Goal: Information Seeking & Learning: Find specific fact

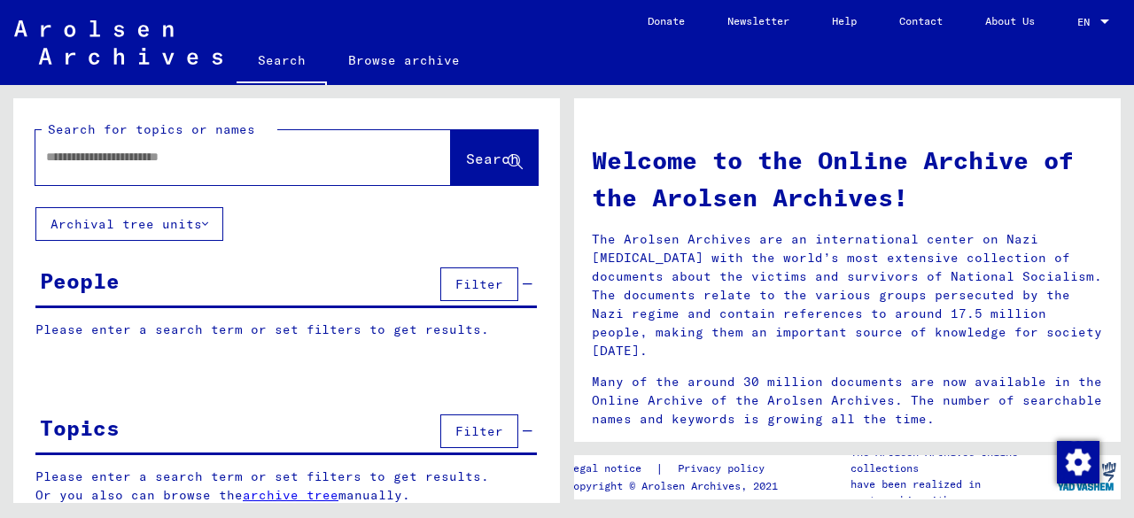
click at [225, 154] on input "text" at bounding box center [222, 157] width 352 height 19
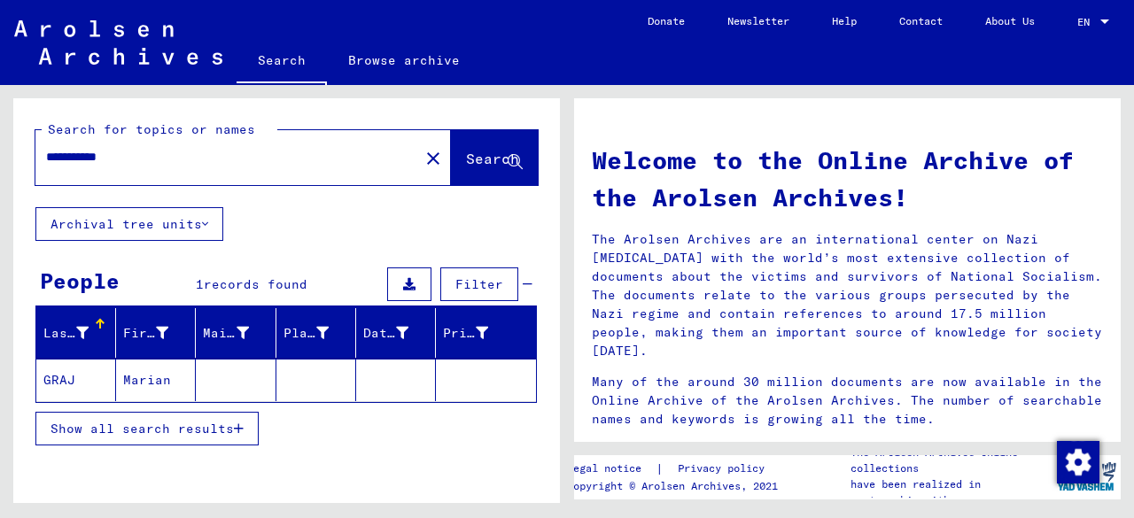
click at [255, 383] on mat-cell at bounding box center [236, 380] width 80 height 43
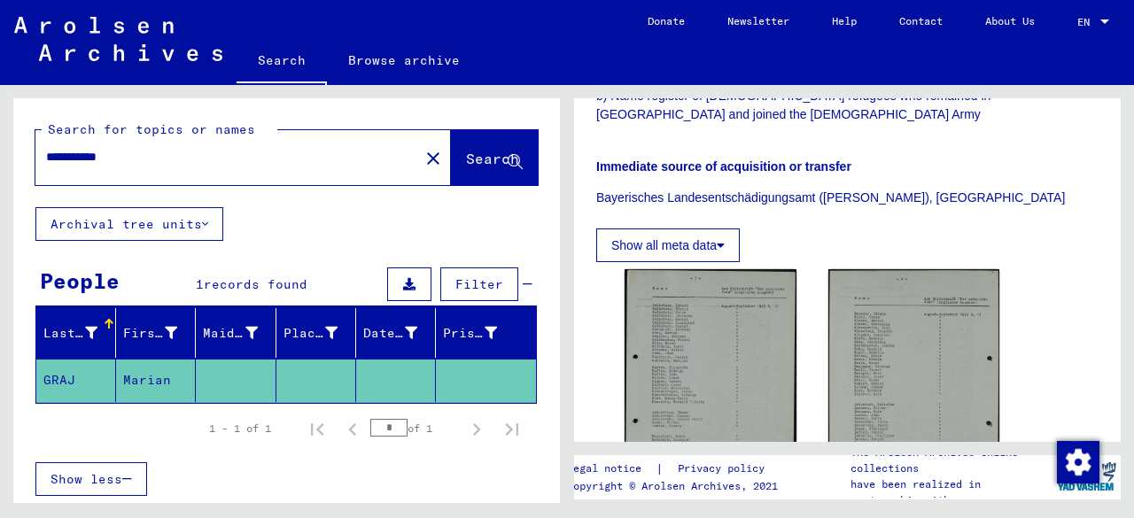
scroll to position [456, 0]
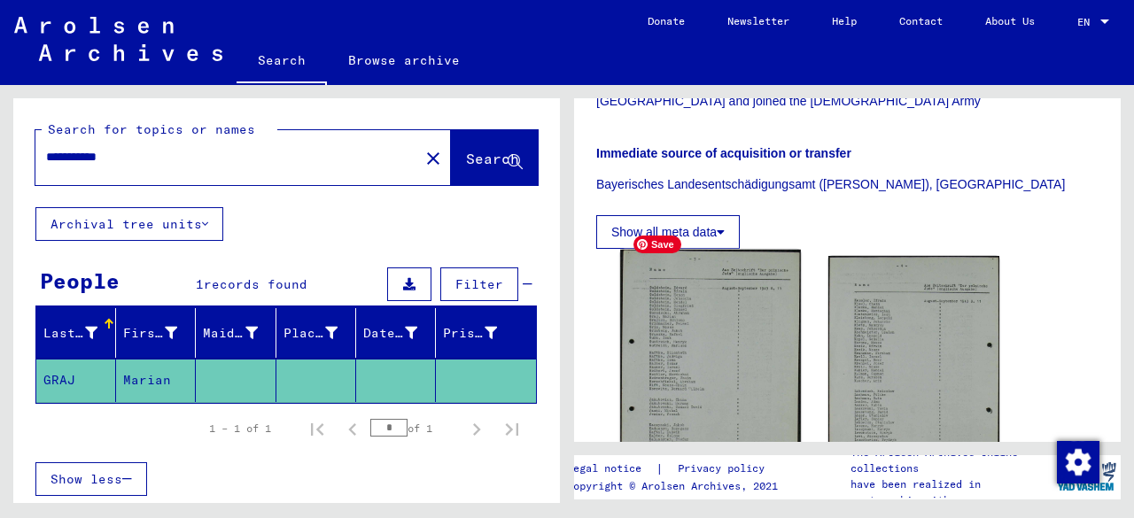
click at [731, 316] on img at bounding box center [710, 376] width 180 height 252
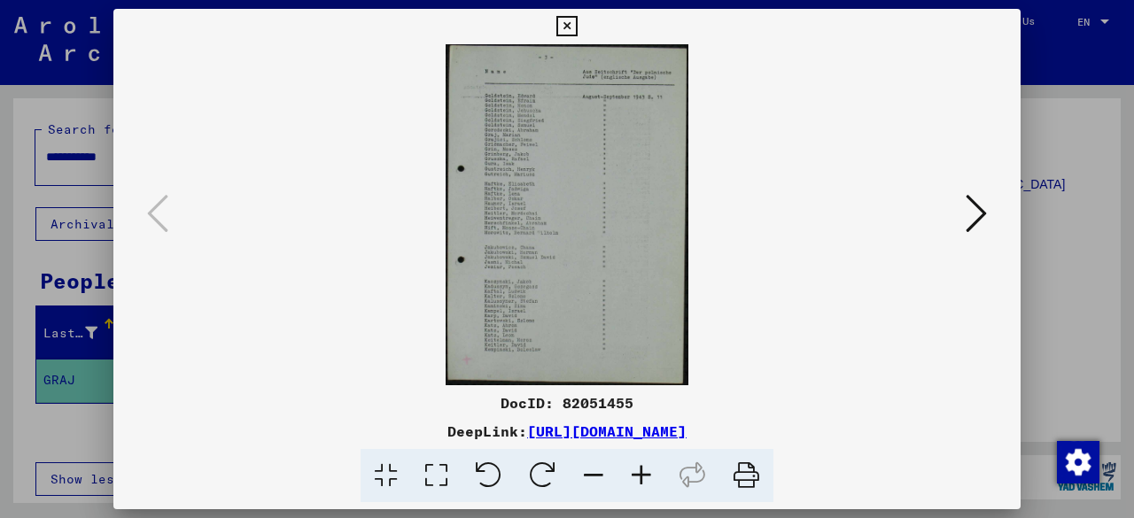
click at [640, 480] on icon at bounding box center [641, 476] width 48 height 54
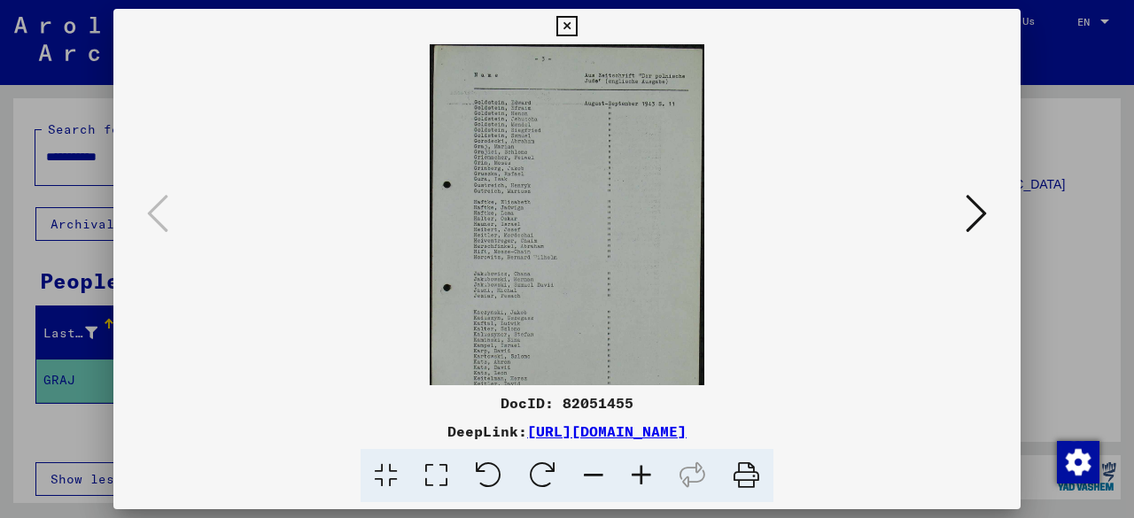
click at [640, 480] on icon at bounding box center [641, 476] width 48 height 54
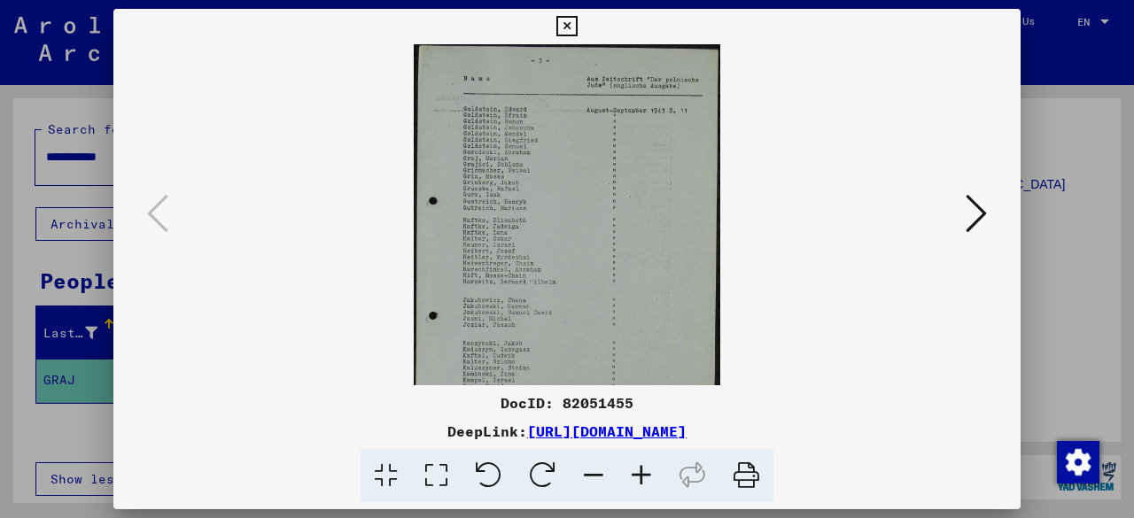
click at [640, 480] on icon at bounding box center [641, 476] width 48 height 54
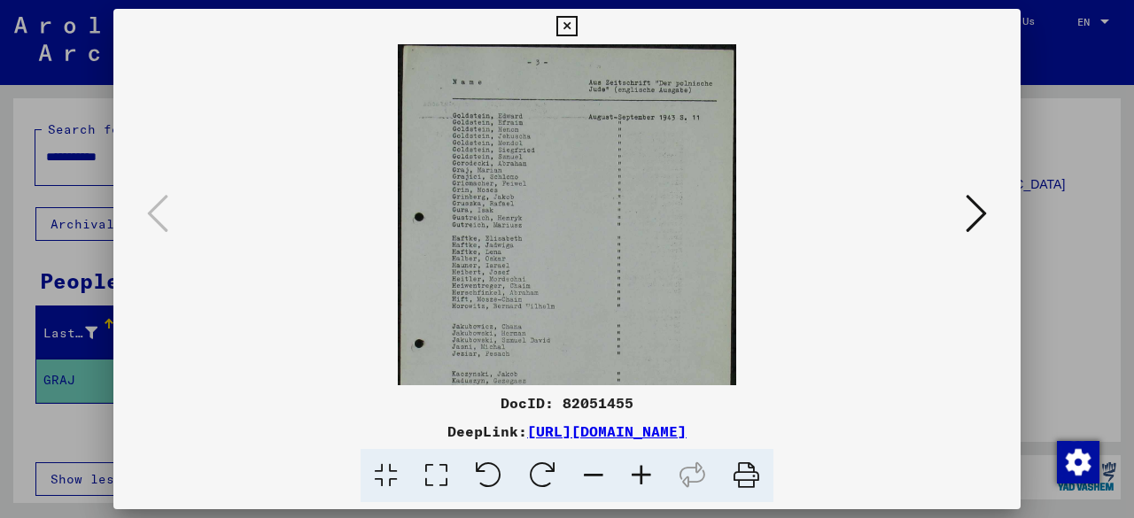
click at [640, 480] on icon at bounding box center [641, 476] width 48 height 54
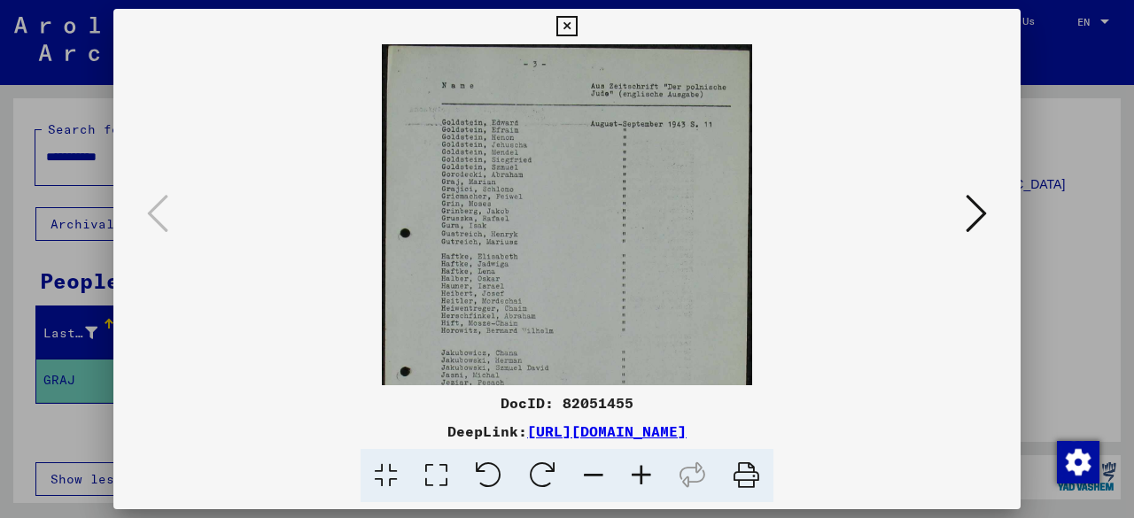
click at [640, 480] on icon at bounding box center [641, 476] width 48 height 54
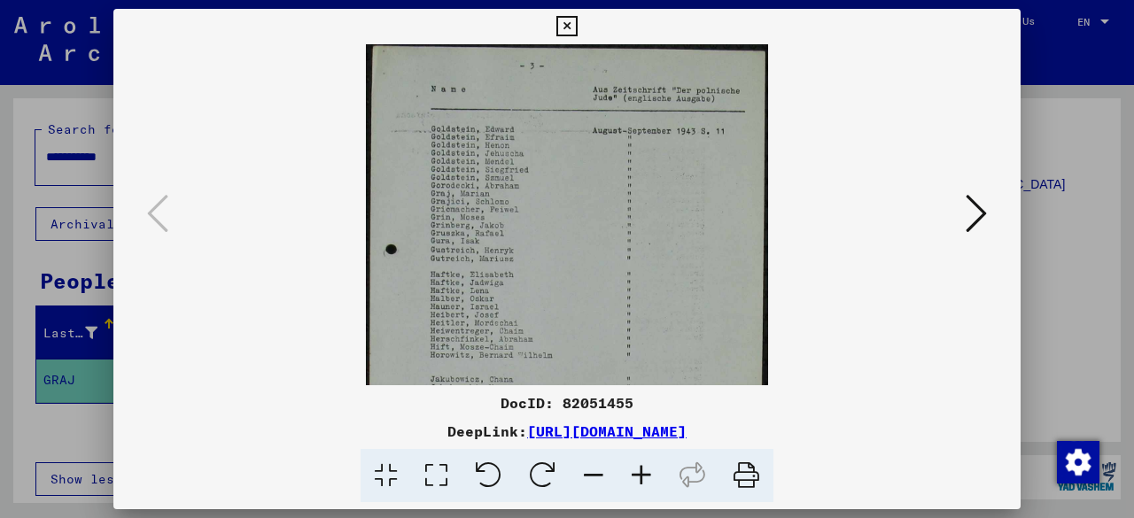
click at [640, 480] on icon at bounding box center [641, 476] width 48 height 54
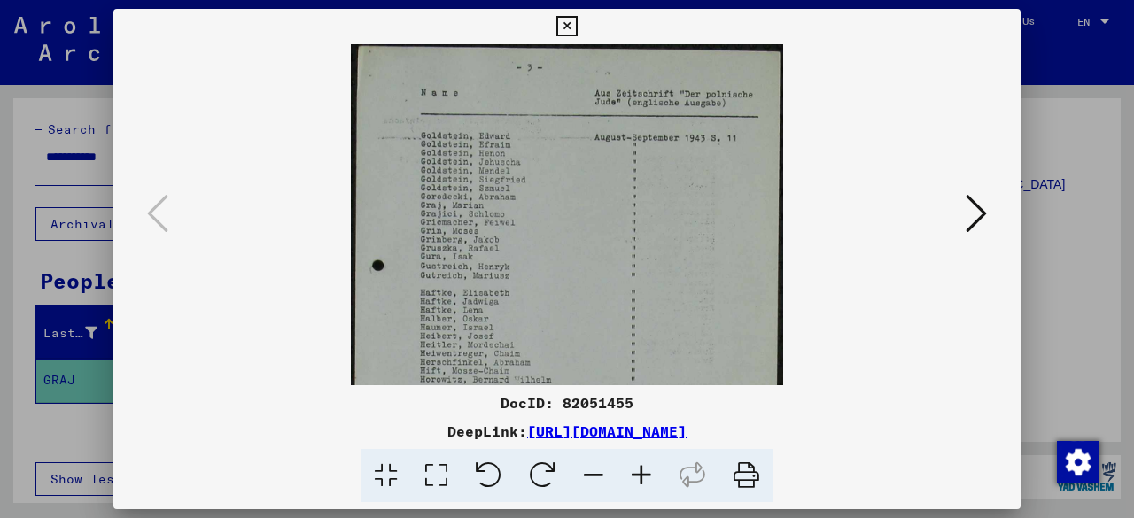
click at [640, 480] on icon at bounding box center [641, 476] width 48 height 54
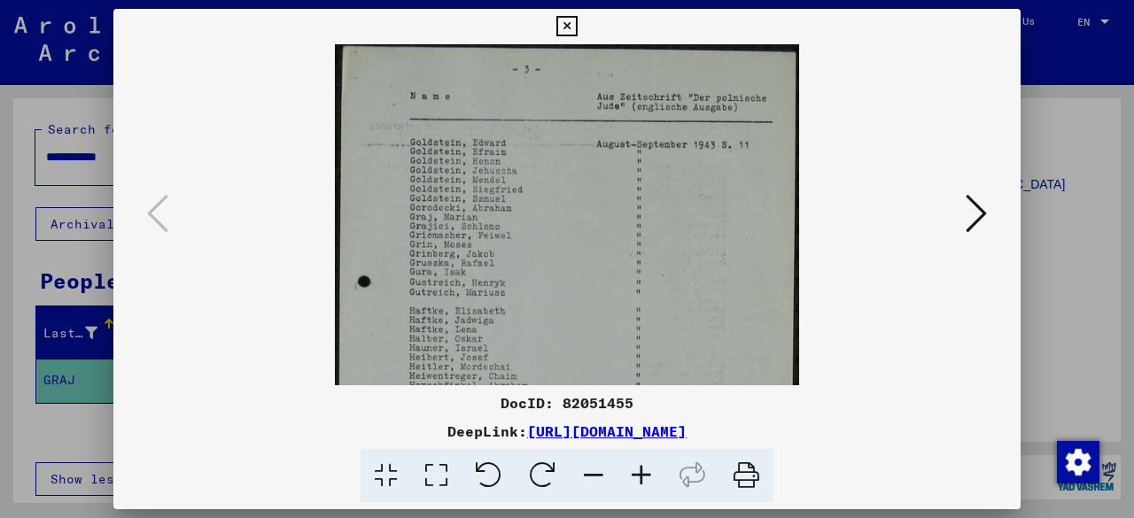
click at [640, 480] on icon at bounding box center [641, 476] width 48 height 54
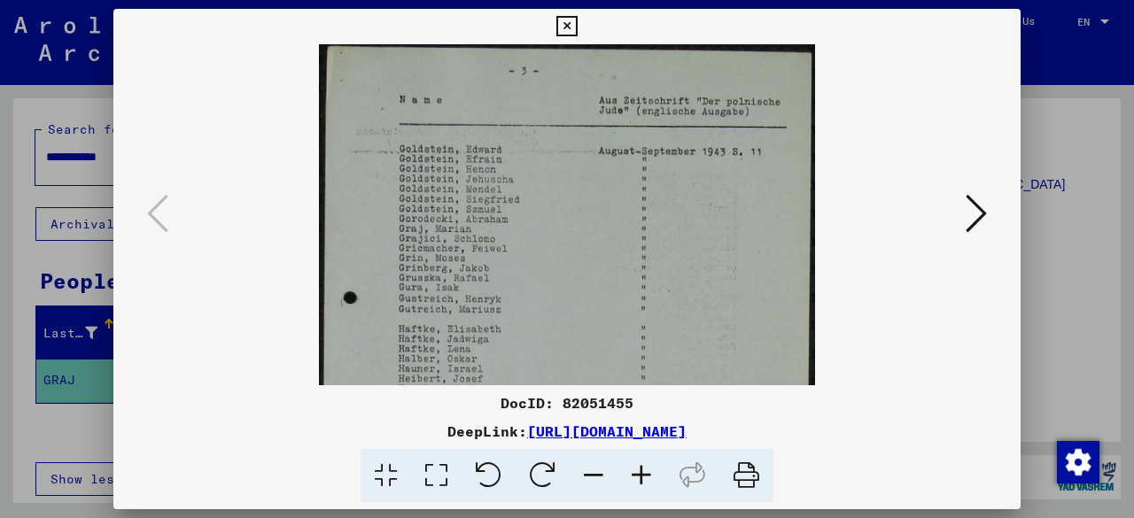
click at [640, 480] on icon at bounding box center [641, 476] width 48 height 54
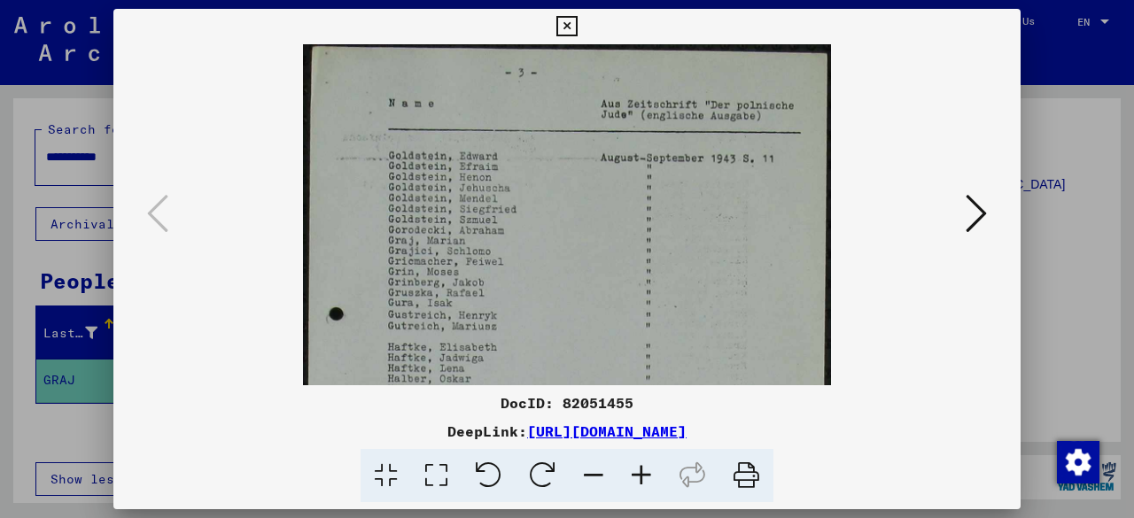
click at [640, 480] on icon at bounding box center [641, 476] width 48 height 54
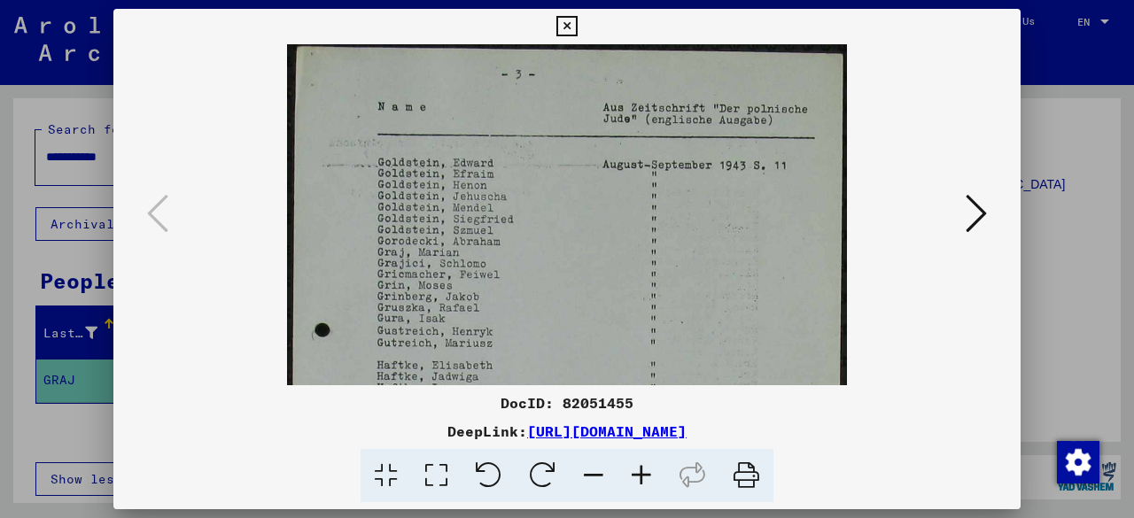
click at [640, 480] on icon at bounding box center [641, 476] width 48 height 54
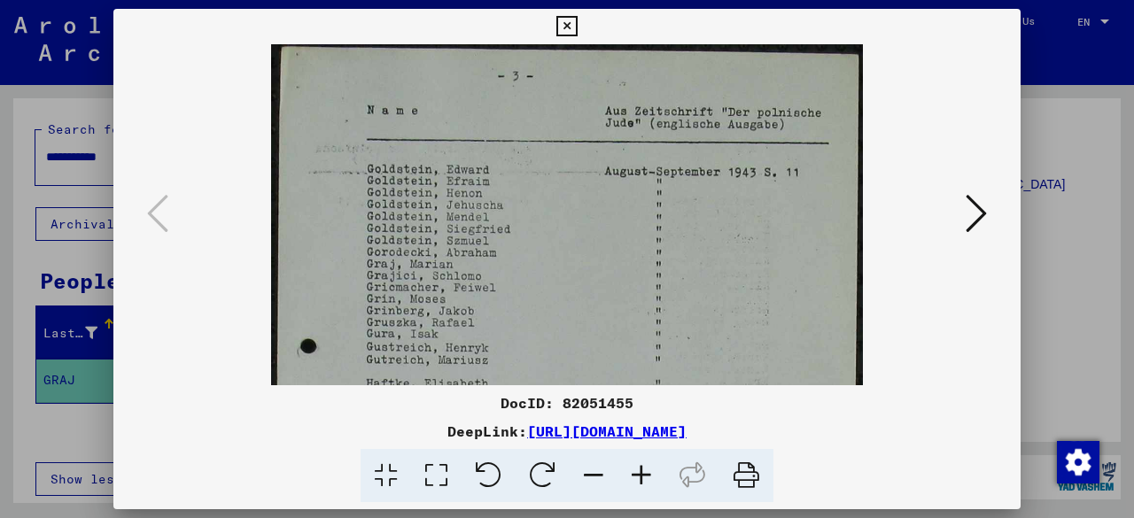
click at [640, 480] on icon at bounding box center [641, 476] width 48 height 54
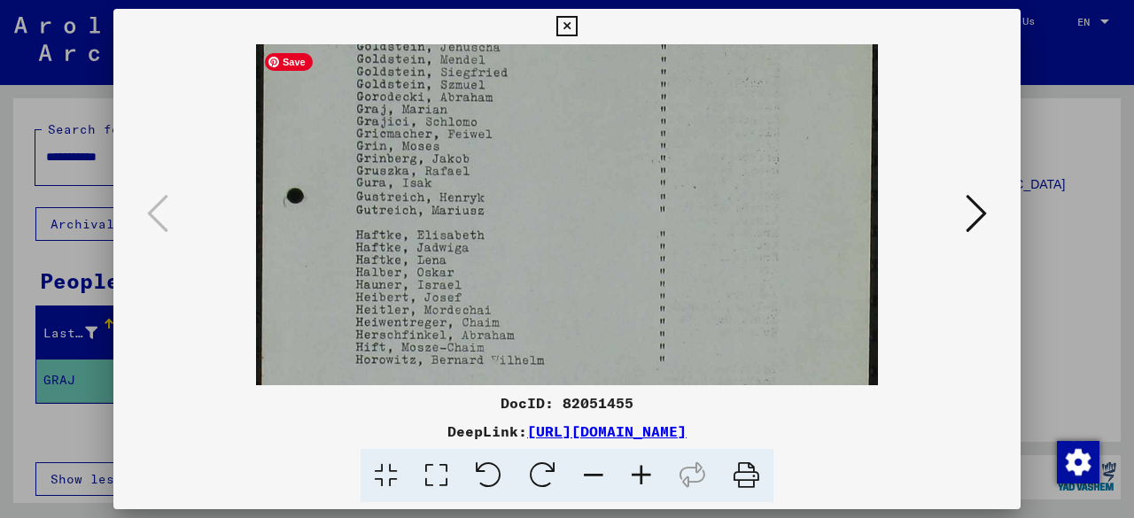
scroll to position [174, 0]
drag, startPoint x: 516, startPoint y: 350, endPoint x: 508, endPoint y: 176, distance: 173.8
click at [508, 176] on img at bounding box center [567, 307] width 623 height 872
click at [568, 24] on icon at bounding box center [566, 26] width 20 height 21
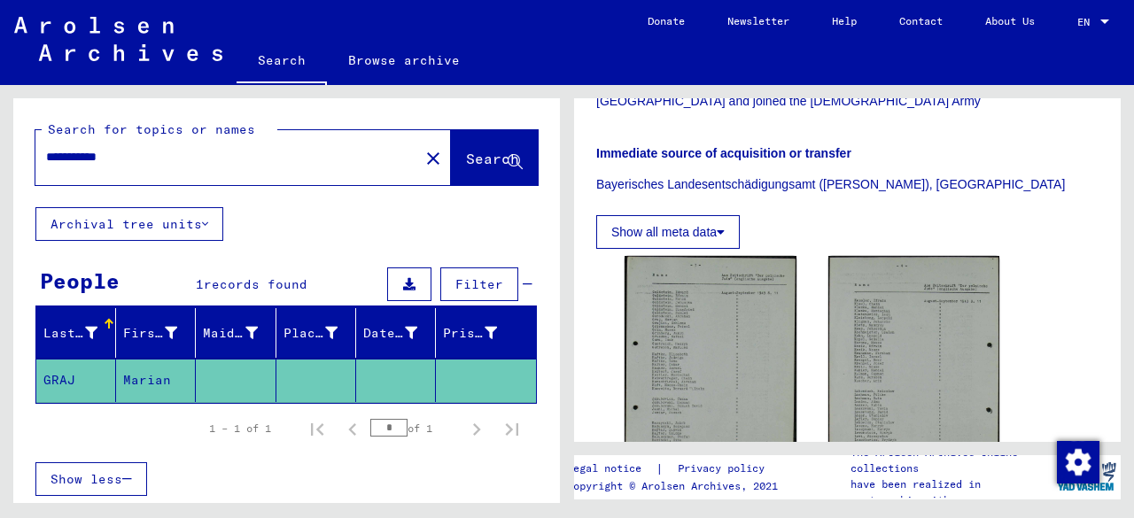
drag, startPoint x: 143, startPoint y: 153, endPoint x: 0, endPoint y: 147, distance: 143.6
click at [0, 147] on div "**********" at bounding box center [283, 294] width 567 height 418
type input "*********"
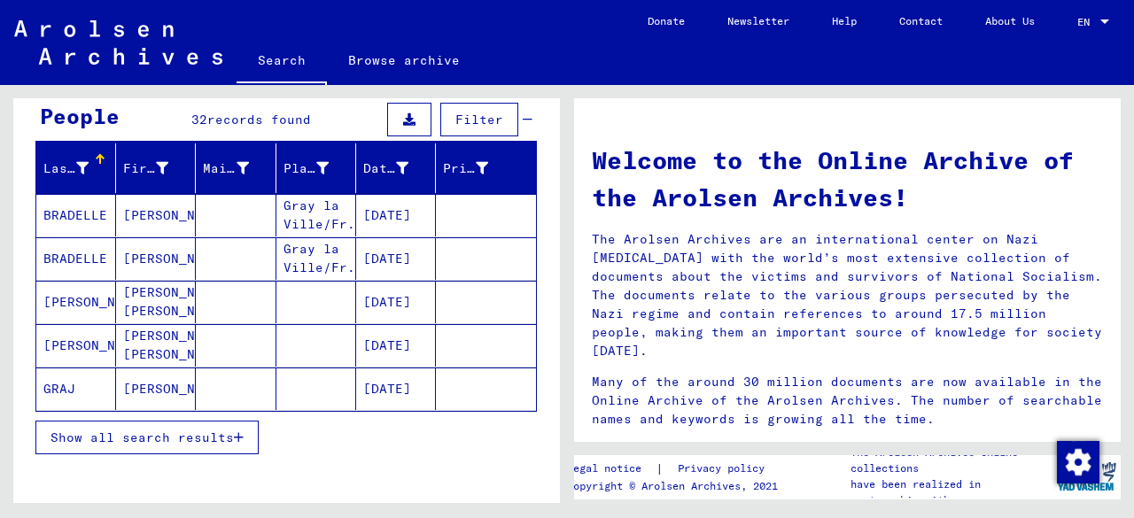
scroll to position [170, 0]
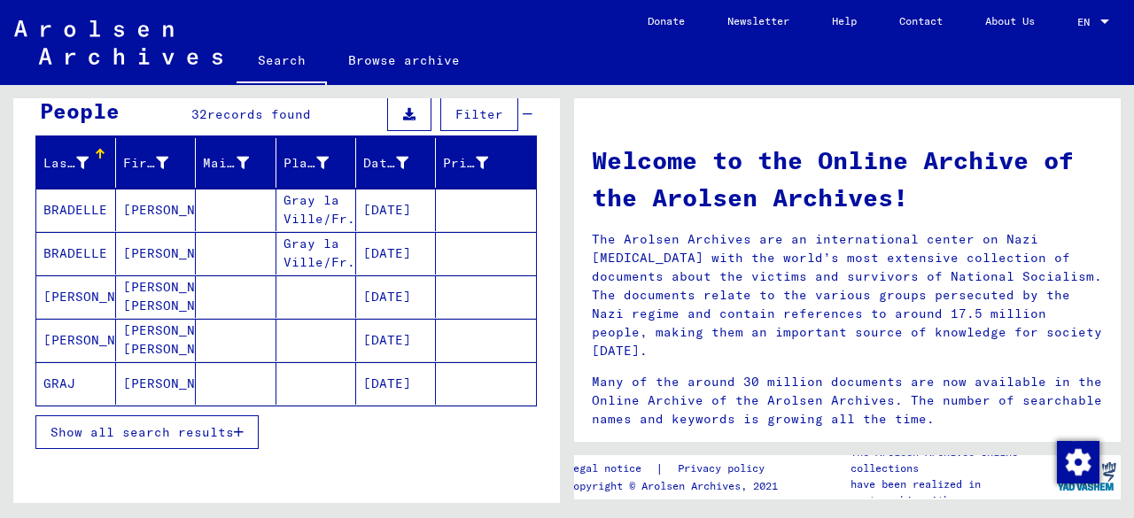
click at [98, 425] on span "Show all search results" at bounding box center [141, 432] width 183 height 16
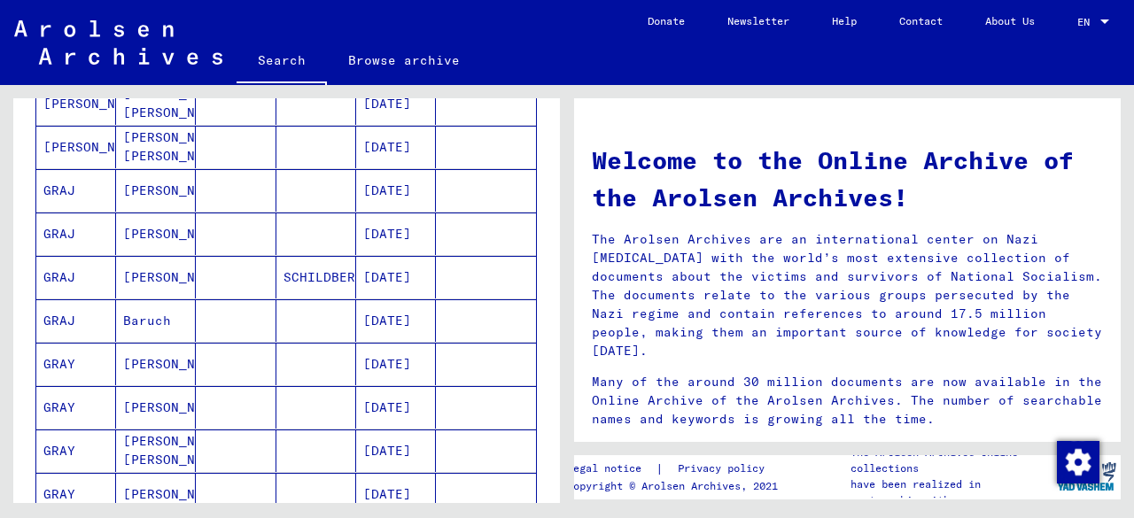
scroll to position [375, 0]
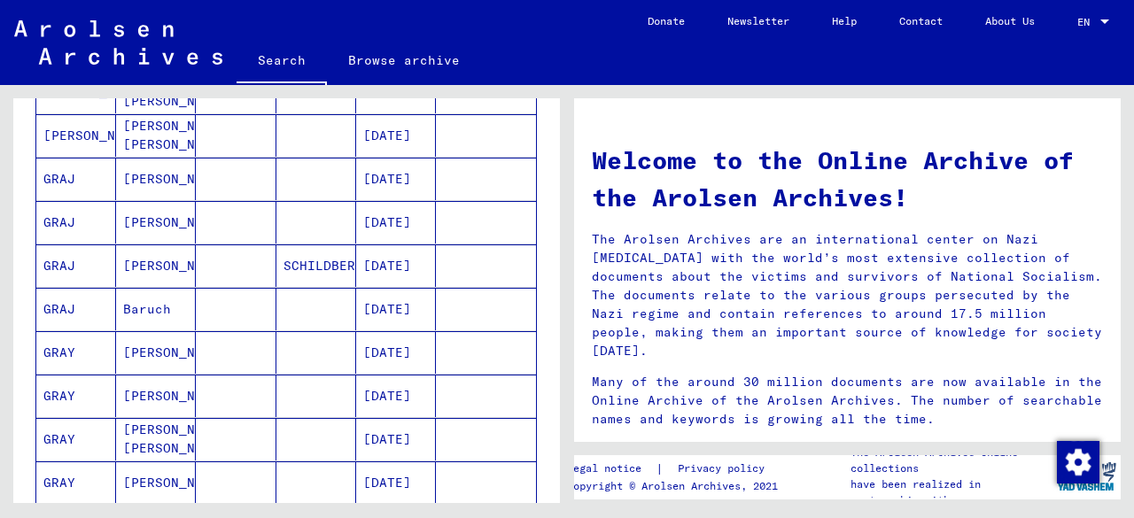
click at [382, 394] on mat-cell "[DATE]" at bounding box center [396, 396] width 80 height 43
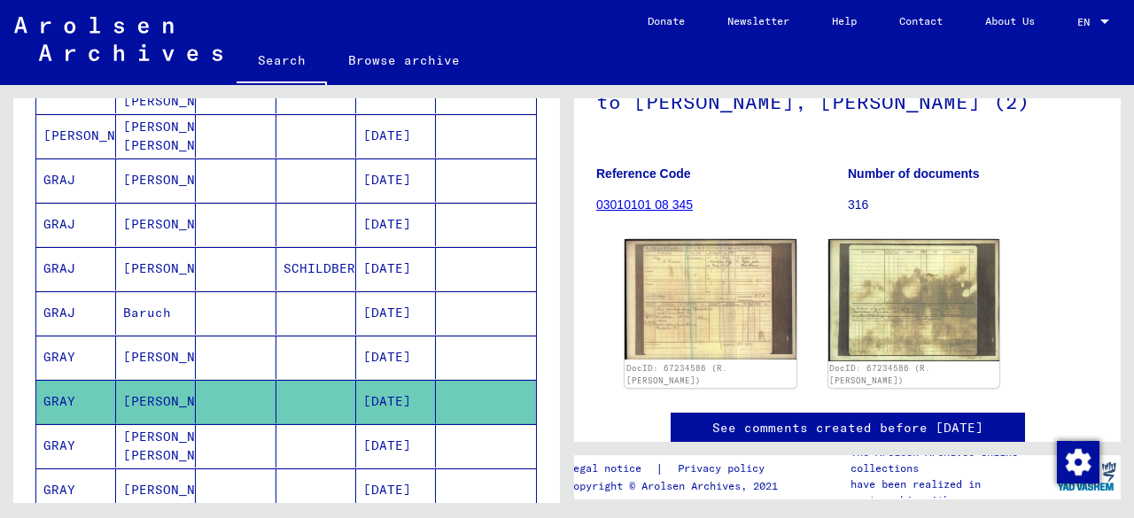
scroll to position [200, 0]
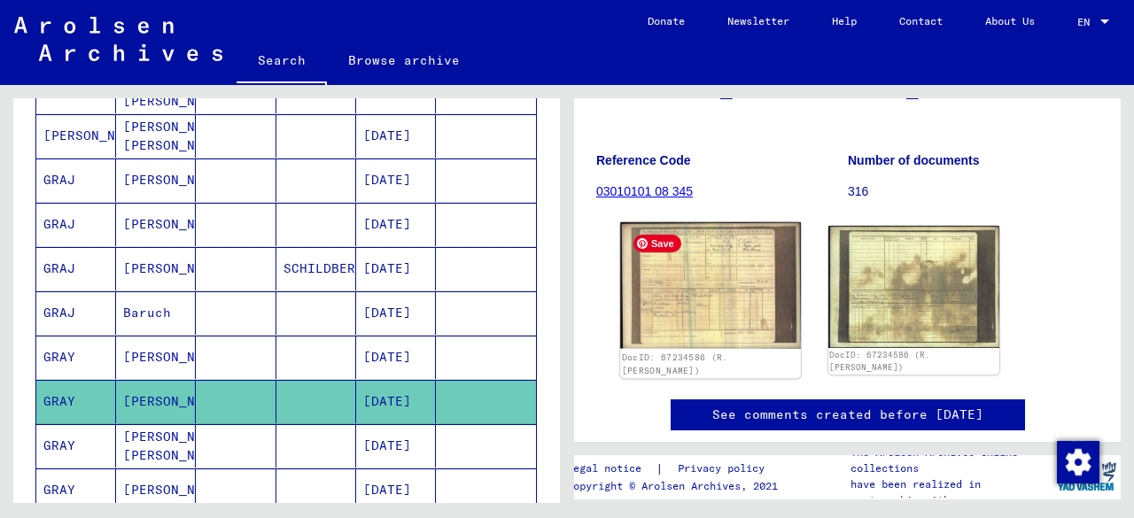
click at [688, 283] on img at bounding box center [710, 285] width 180 height 126
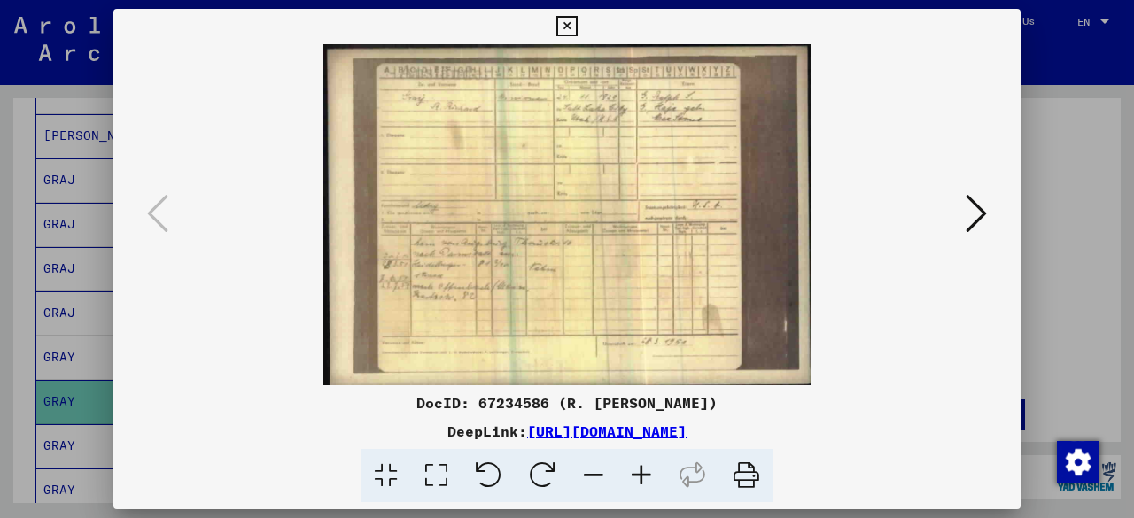
click at [636, 467] on icon at bounding box center [641, 476] width 48 height 54
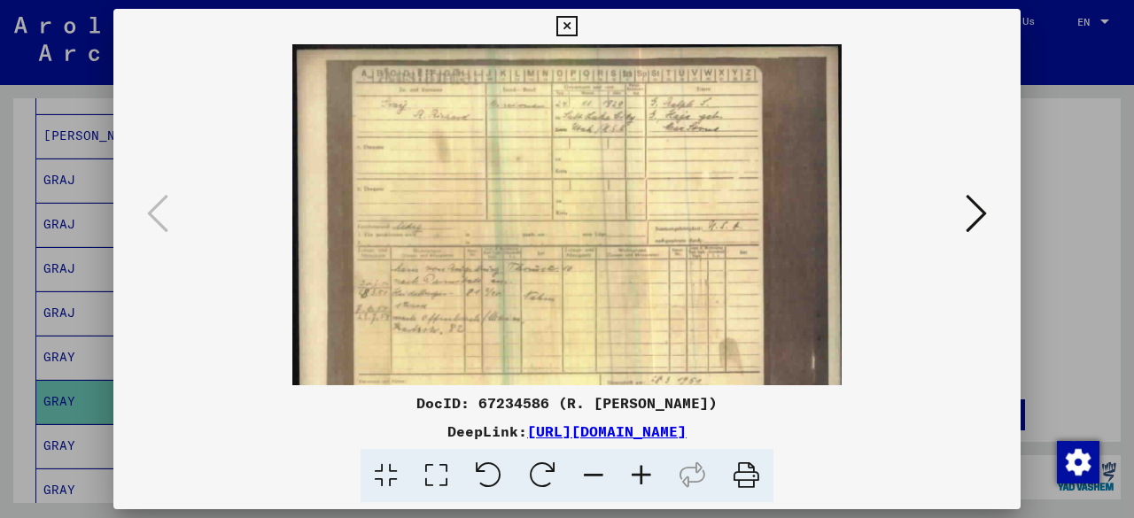
click at [636, 467] on icon at bounding box center [641, 476] width 48 height 54
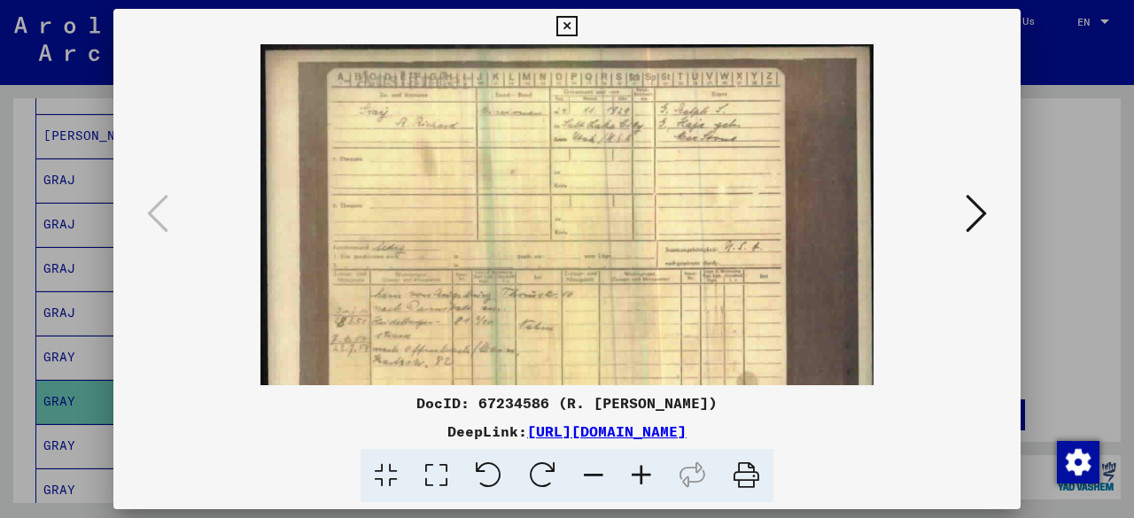
click at [636, 467] on icon at bounding box center [641, 476] width 48 height 54
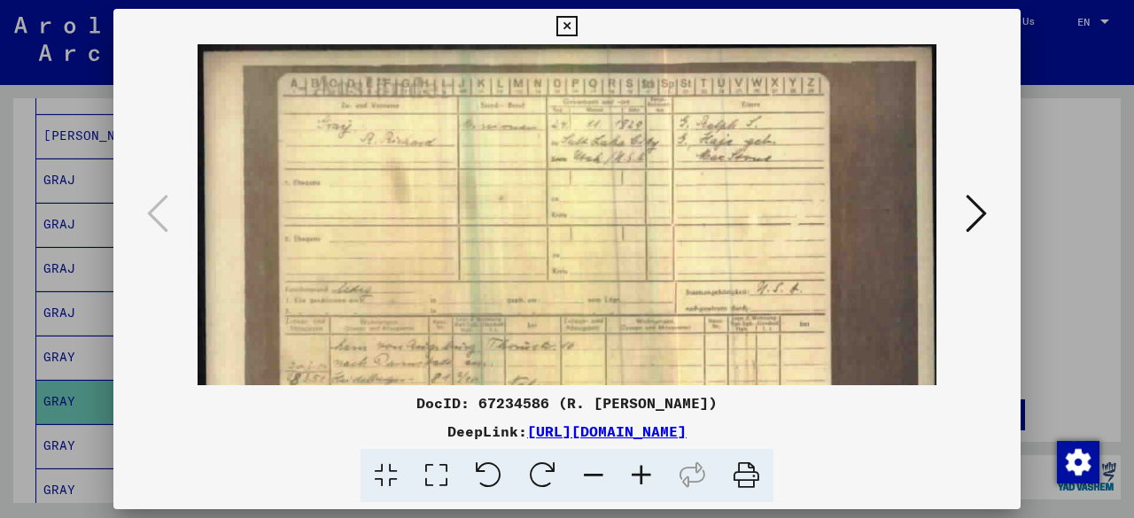
click at [636, 467] on icon at bounding box center [641, 476] width 48 height 54
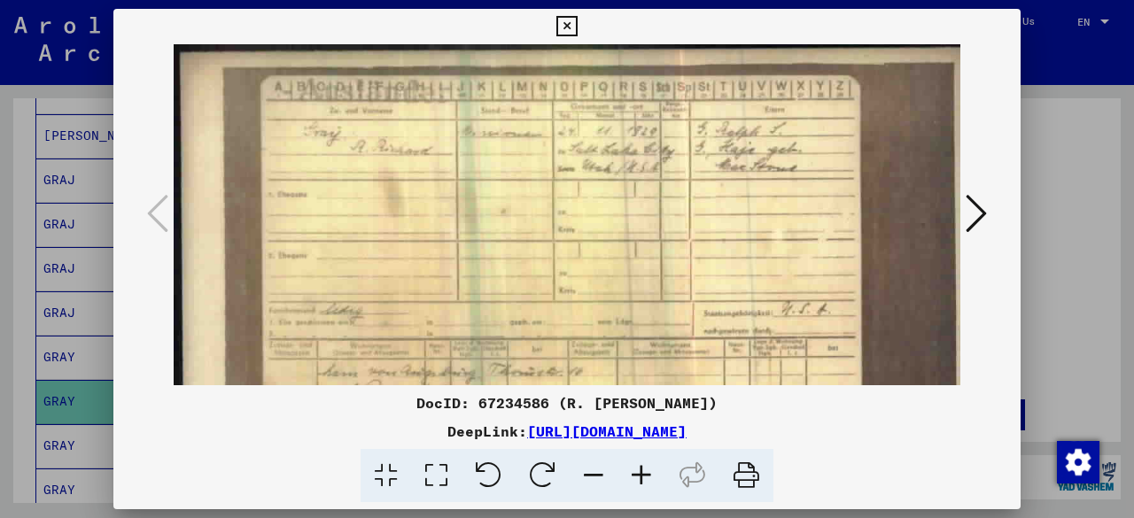
click at [636, 467] on icon at bounding box center [641, 476] width 48 height 54
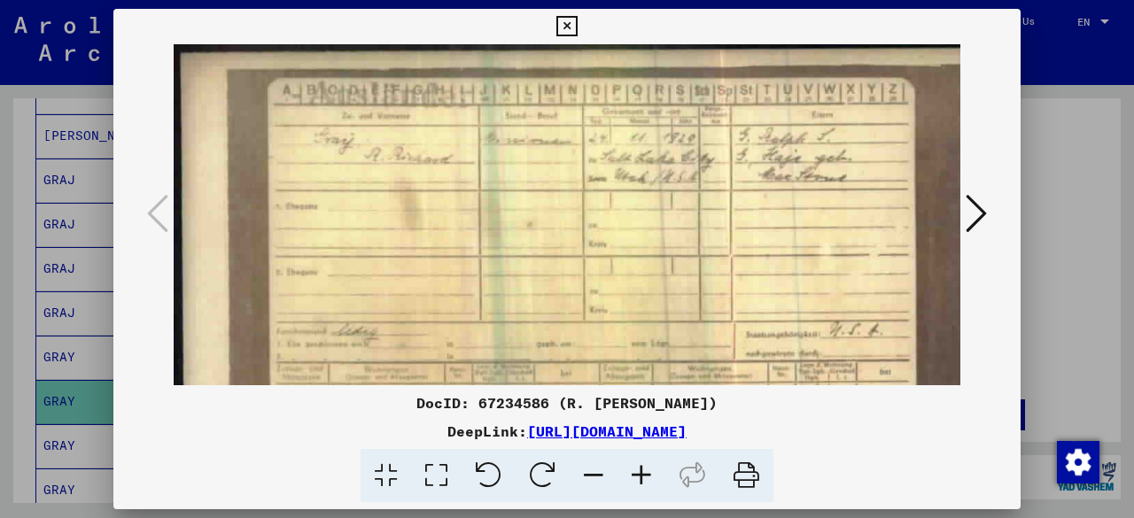
click at [636, 467] on icon at bounding box center [641, 476] width 48 height 54
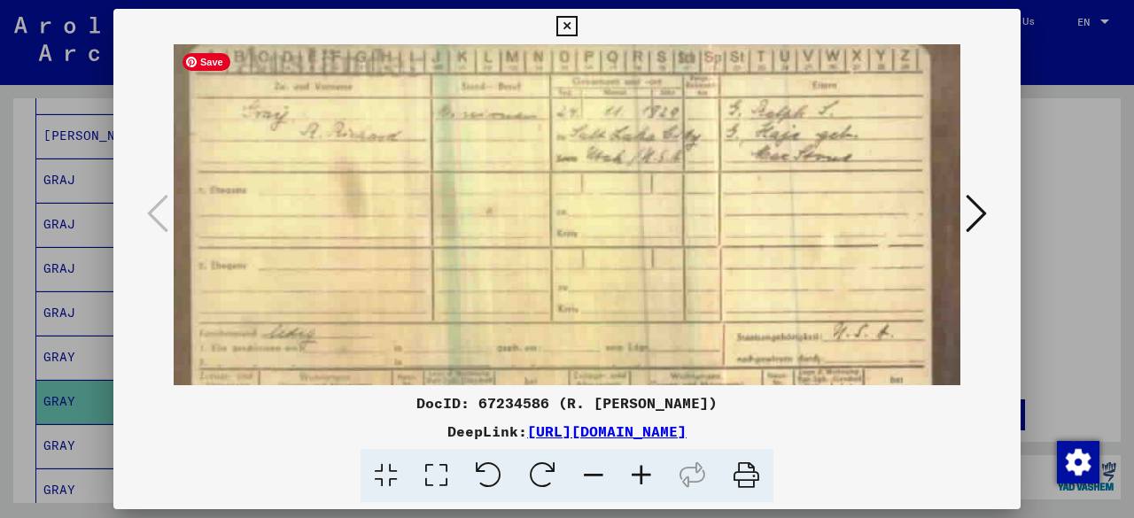
drag, startPoint x: 704, startPoint y: 333, endPoint x: 611, endPoint y: 292, distance: 101.5
click at [611, 292] on img at bounding box center [577, 351] width 992 height 695
click at [567, 22] on icon at bounding box center [566, 26] width 20 height 21
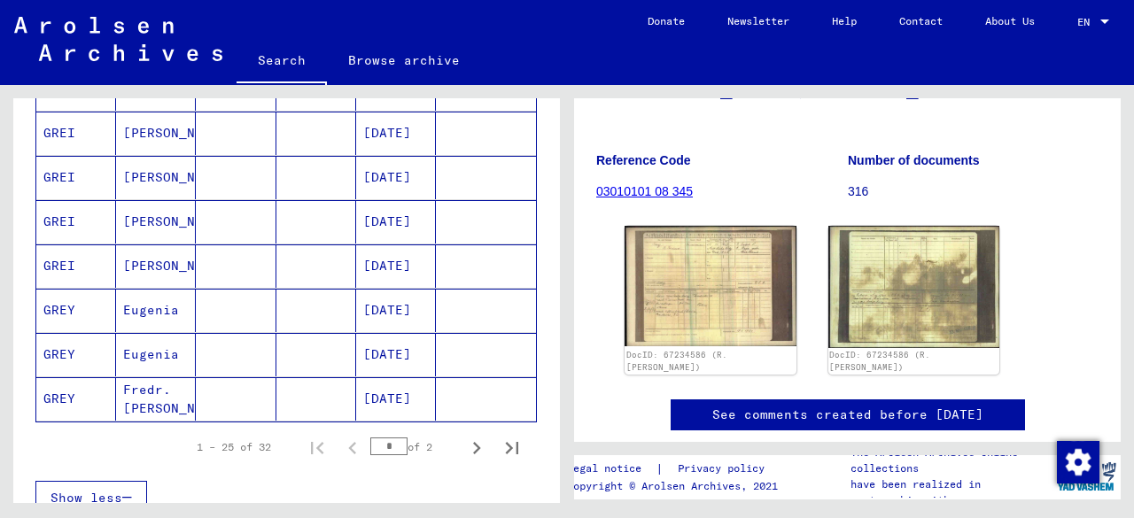
scroll to position [1068, 0]
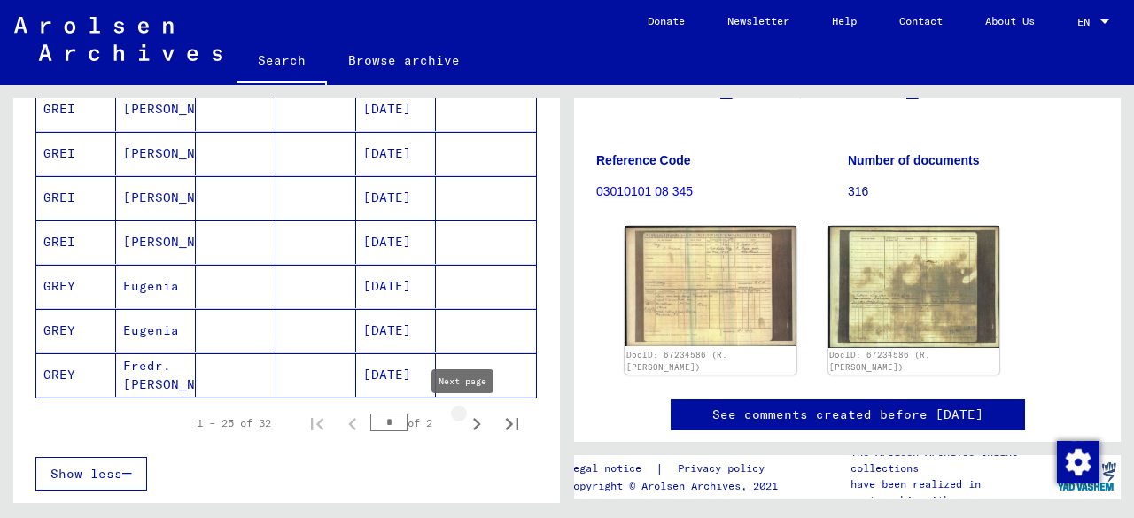
click at [464, 423] on icon "Next page" at bounding box center [476, 424] width 25 height 25
type input "*"
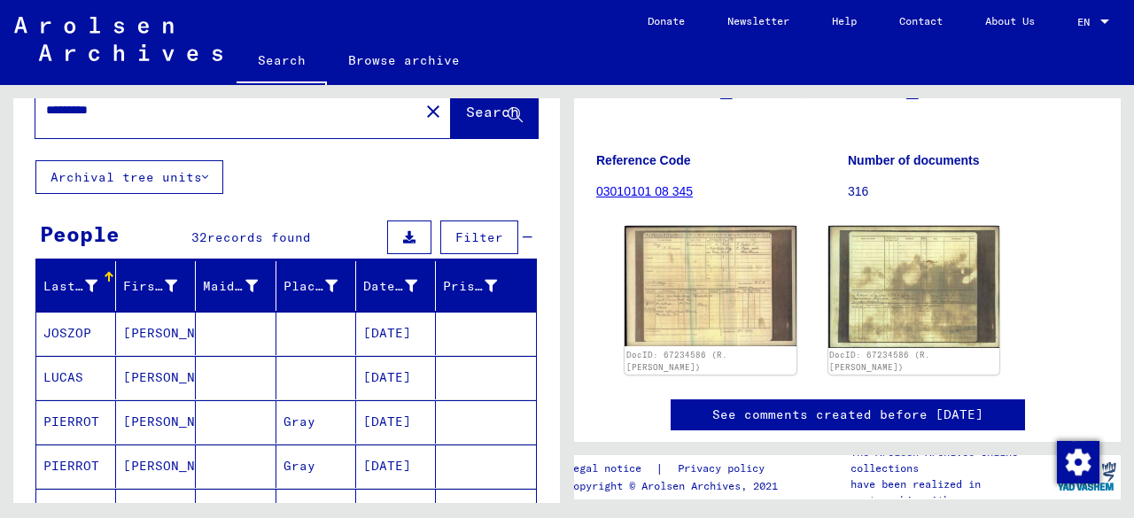
scroll to position [0, 0]
